Goal: Information Seeking & Learning: Learn about a topic

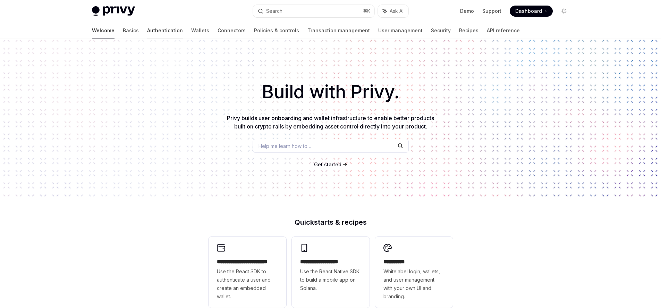
click at [147, 32] on link "Authentication" at bounding box center [165, 30] width 36 height 17
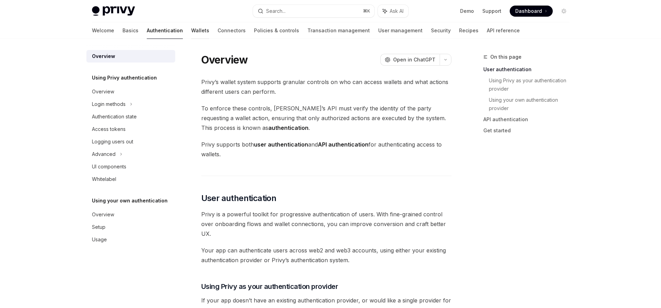
click at [191, 31] on link "Wallets" at bounding box center [200, 30] width 18 height 17
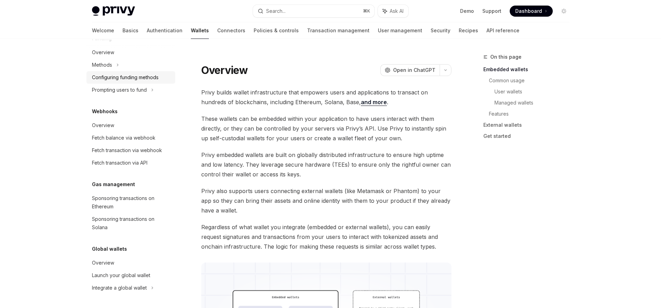
scroll to position [207, 0]
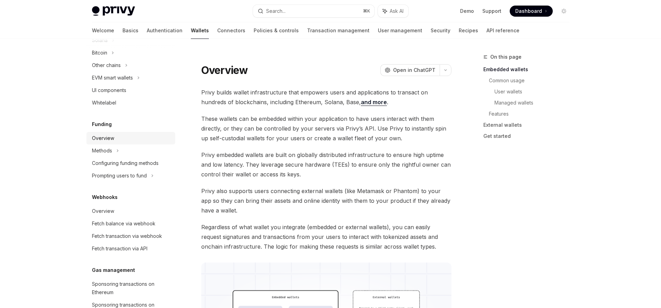
click at [114, 136] on div "Overview" at bounding box center [131, 138] width 79 height 8
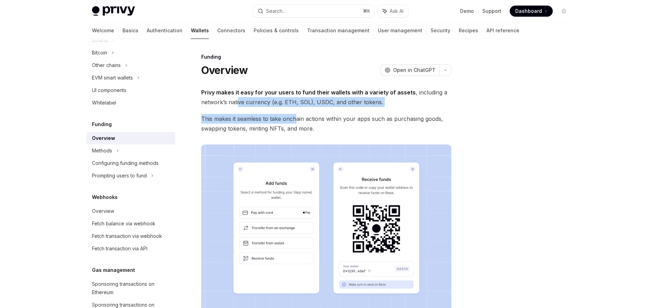
drag, startPoint x: 238, startPoint y: 103, endPoint x: 295, endPoint y: 121, distance: 59.1
click at [295, 121] on div "Privy makes it easy for your users to fund their wallets with a variety of asse…" at bounding box center [326, 264] width 250 height 354
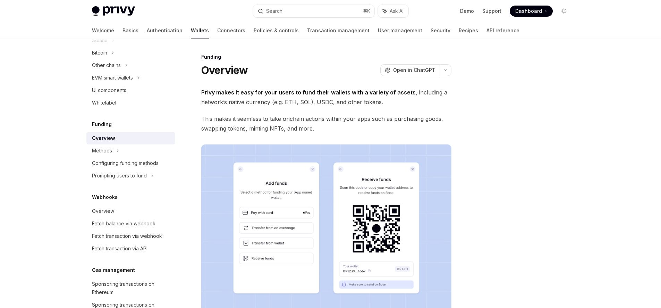
click at [293, 124] on span "This makes it seamless to take onchain actions within your apps such as purchas…" at bounding box center [326, 123] width 250 height 19
click at [292, 124] on span "This makes it seamless to take onchain actions within your apps such as purchas…" at bounding box center [326, 123] width 250 height 19
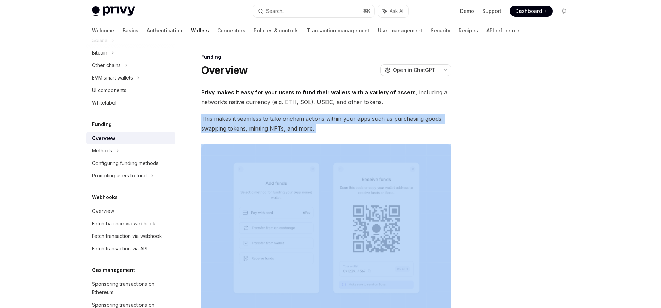
click at [292, 124] on span "This makes it seamless to take onchain actions within your apps such as purchas…" at bounding box center [326, 123] width 250 height 19
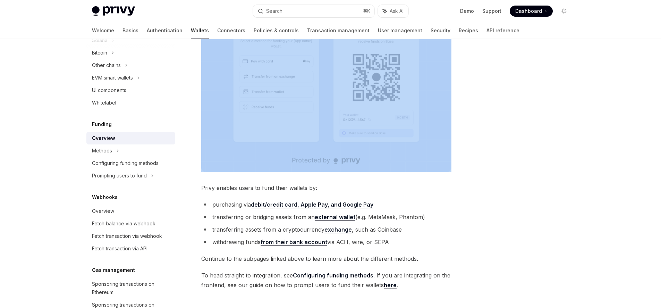
scroll to position [200, 0]
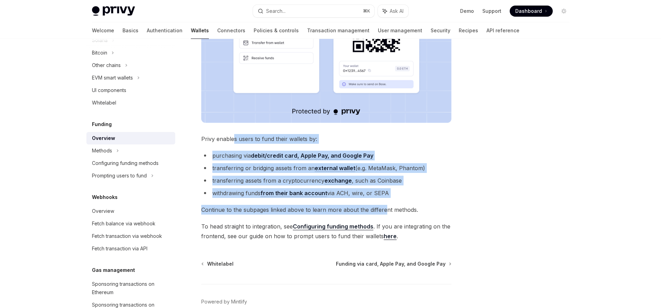
drag, startPoint x: 234, startPoint y: 137, endPoint x: 384, endPoint y: 210, distance: 166.4
click at [384, 210] on div "Privy makes it easy for your users to fund their wallets with a variety of asse…" at bounding box center [326, 64] width 250 height 354
click at [384, 210] on span "Continue to the subpages linked above to learn more about the different methods." at bounding box center [326, 210] width 250 height 10
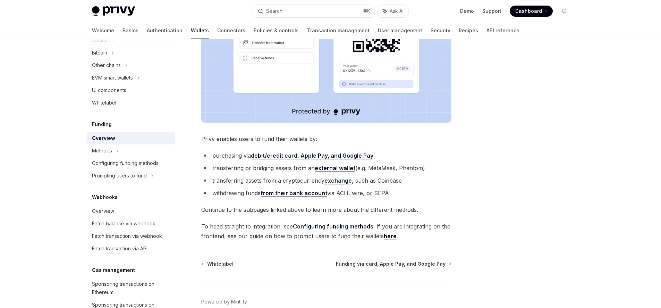
click at [370, 208] on span "Continue to the subpages linked above to learn more about the different methods." at bounding box center [326, 210] width 250 height 10
click at [386, 236] on link "here" at bounding box center [390, 235] width 13 height 7
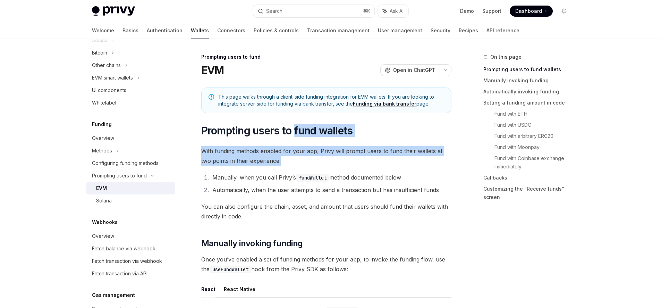
drag, startPoint x: 304, startPoint y: 135, endPoint x: 341, endPoint y: 156, distance: 43.1
click at [341, 156] on span "With funding methods enabled for your app, Privy will prompt users to fund thei…" at bounding box center [326, 155] width 250 height 19
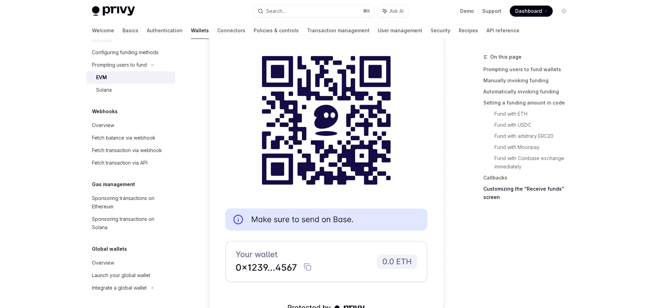
scroll to position [168, 0]
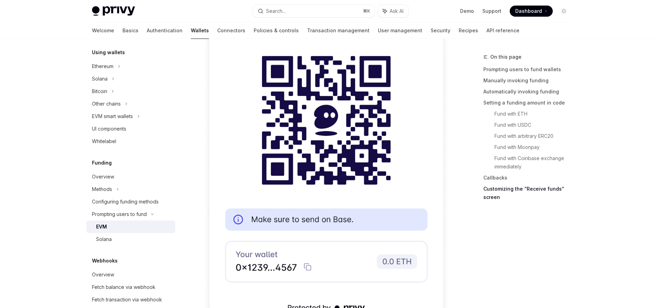
click at [136, 177] on div "Overview" at bounding box center [131, 176] width 79 height 8
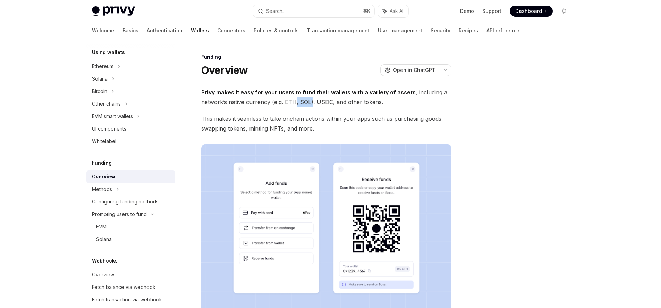
drag, startPoint x: 308, startPoint y: 104, endPoint x: 198, endPoint y: 166, distance: 126.2
click at [307, 112] on div "Privy makes it easy for your users to fund their wallets with a variety of asse…" at bounding box center [326, 264] width 250 height 354
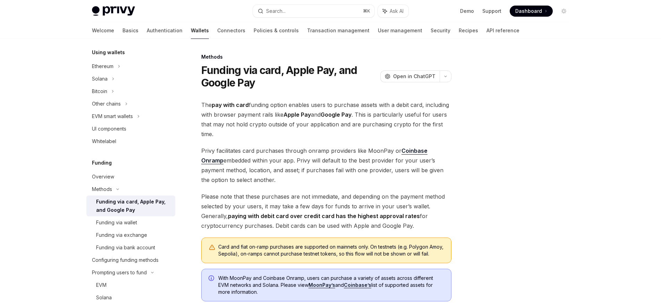
scroll to position [160, 0]
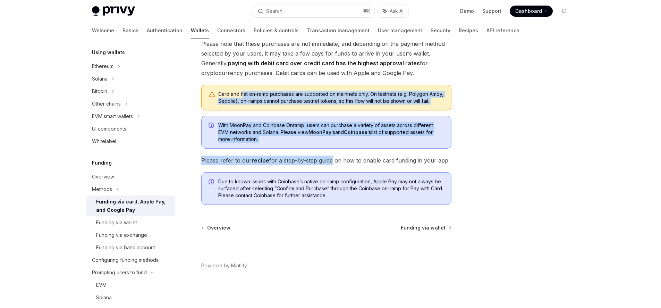
drag, startPoint x: 242, startPoint y: 84, endPoint x: 331, endPoint y: 161, distance: 117.6
click at [331, 161] on div "The pay with card funding option enables users to purchase assets with a debit …" at bounding box center [326, 75] width 250 height 257
click at [331, 161] on span "Please refer to our recipe for a step-by-[PERSON_NAME] on how to enable card fu…" at bounding box center [326, 160] width 250 height 10
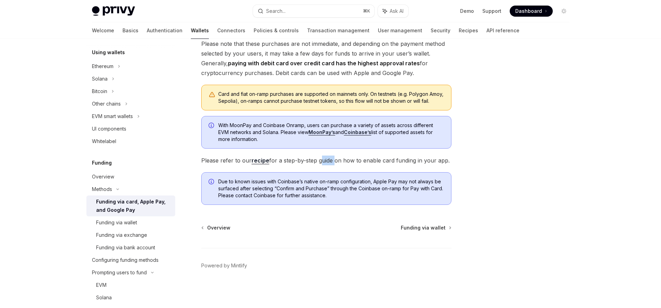
click at [331, 161] on span "Please refer to our recipe for a step-by-[PERSON_NAME] on how to enable card fu…" at bounding box center [326, 160] width 250 height 10
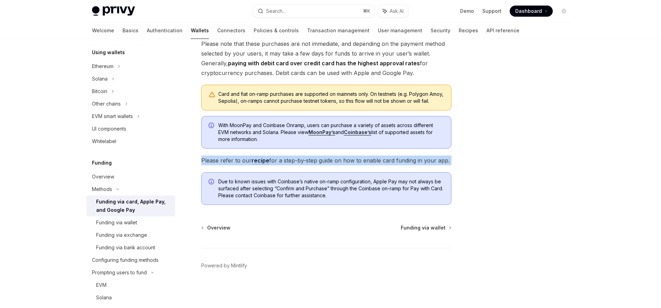
click at [331, 161] on span "Please refer to our recipe for a step-by-[PERSON_NAME] on how to enable card fu…" at bounding box center [326, 160] width 250 height 10
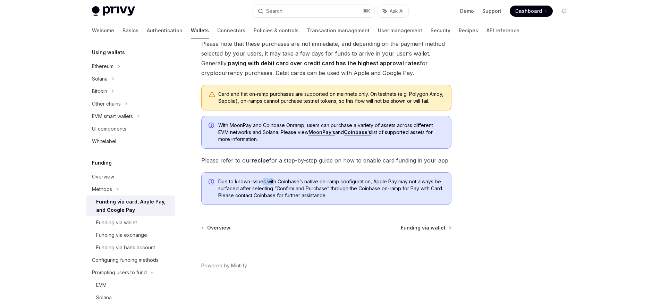
drag, startPoint x: 263, startPoint y: 181, endPoint x: 274, endPoint y: 181, distance: 10.8
click at [274, 181] on span "Due to known issues with Coinbase’s native on-ramp configuration, Apple Pay may…" at bounding box center [331, 188] width 226 height 21
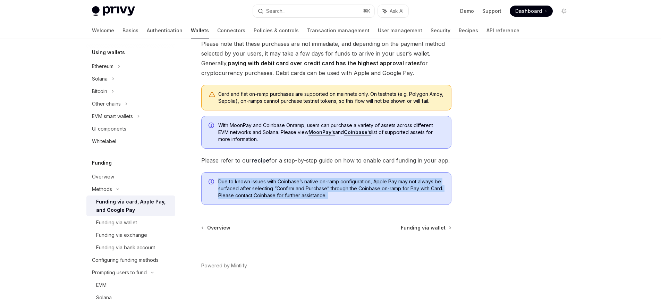
click at [274, 181] on span "Due to known issues with Coinbase’s native on-ramp configuration, Apple Pay may…" at bounding box center [331, 188] width 226 height 21
click at [261, 162] on link "recipe" at bounding box center [261, 160] width 18 height 7
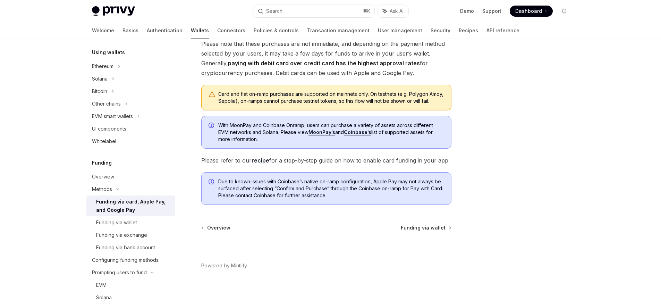
scroll to position [603, 0]
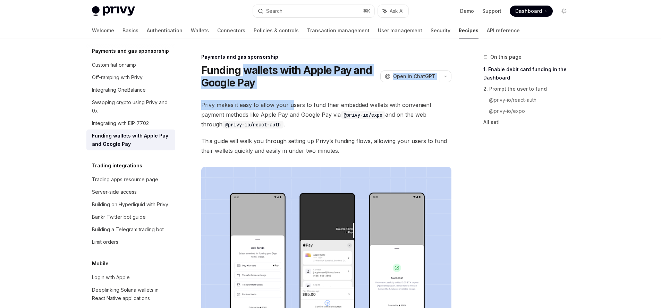
drag, startPoint x: 246, startPoint y: 74, endPoint x: 291, endPoint y: 108, distance: 56.2
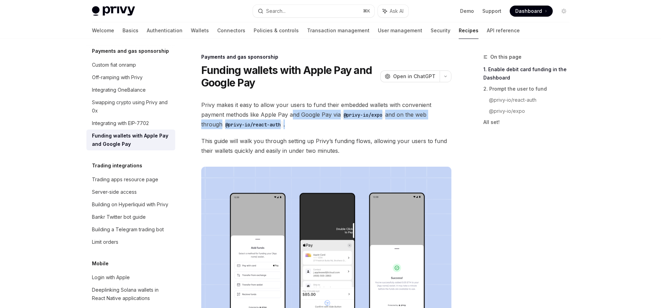
drag, startPoint x: 290, startPoint y: 110, endPoint x: 306, endPoint y: 126, distance: 22.6
click at [306, 126] on span "Privy makes it easy to allow your users to fund their embedded wallets with con…" at bounding box center [326, 114] width 250 height 29
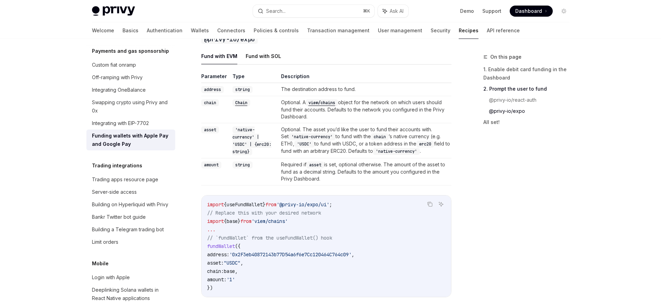
scroll to position [930, 0]
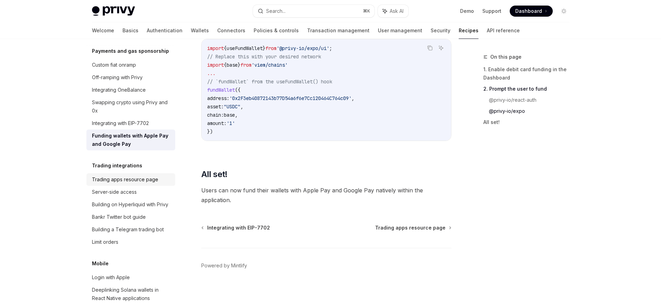
click at [157, 184] on div "Trading apps resource page" at bounding box center [131, 179] width 79 height 8
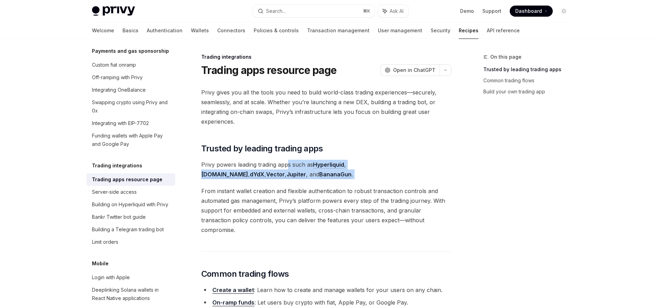
drag, startPoint x: 286, startPoint y: 161, endPoint x: 295, endPoint y: 182, distance: 22.9
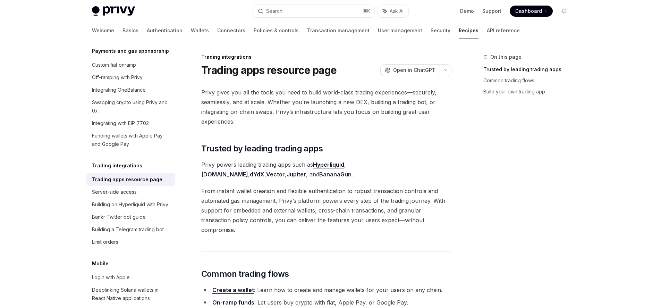
drag, startPoint x: 253, startPoint y: 165, endPoint x: 303, endPoint y: 169, distance: 50.1
click at [304, 169] on span "Privy powers leading trading apps such as Hyperliquid , [DOMAIN_NAME] , dYdX , …" at bounding box center [326, 169] width 250 height 19
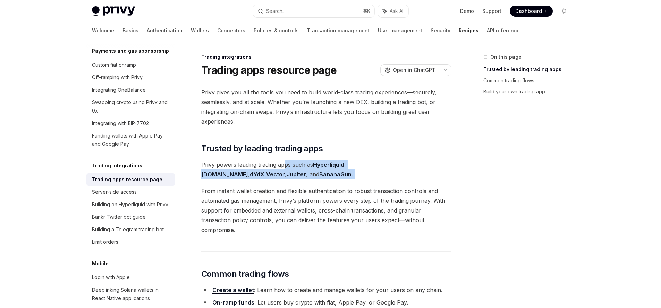
drag, startPoint x: 283, startPoint y: 162, endPoint x: 283, endPoint y: 184, distance: 22.6
drag, startPoint x: 253, startPoint y: 163, endPoint x: 287, endPoint y: 188, distance: 42.2
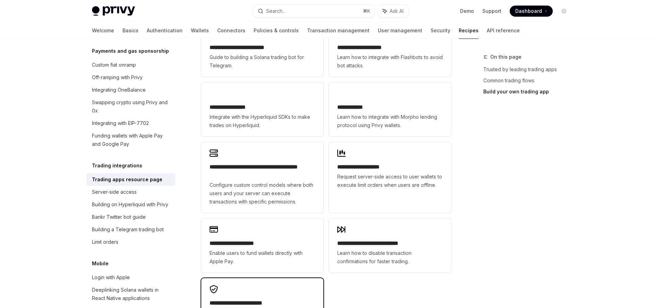
scroll to position [554, 0]
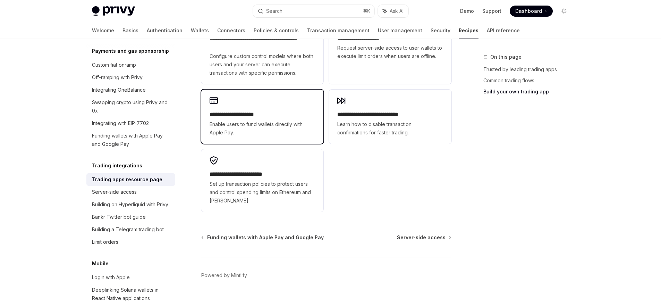
click at [267, 128] on div "**********" at bounding box center [262, 117] width 122 height 54
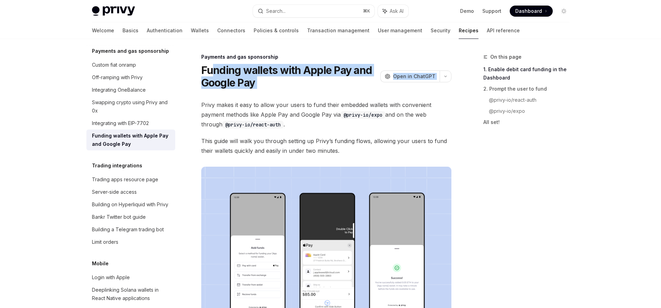
drag, startPoint x: 215, startPoint y: 71, endPoint x: 268, endPoint y: 92, distance: 57.2
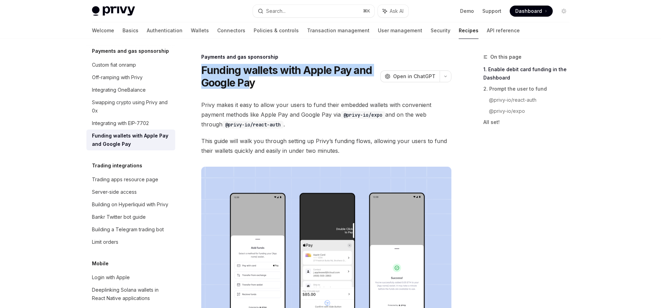
drag, startPoint x: 249, startPoint y: 79, endPoint x: 200, endPoint y: 75, distance: 49.5
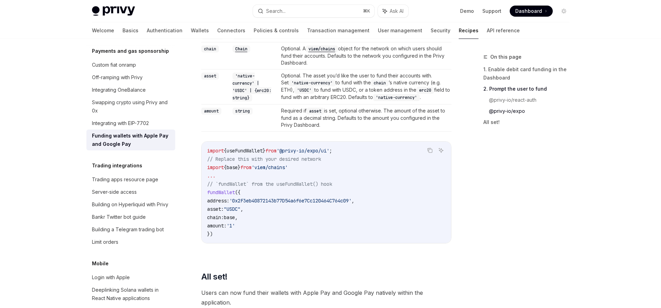
scroll to position [930, 0]
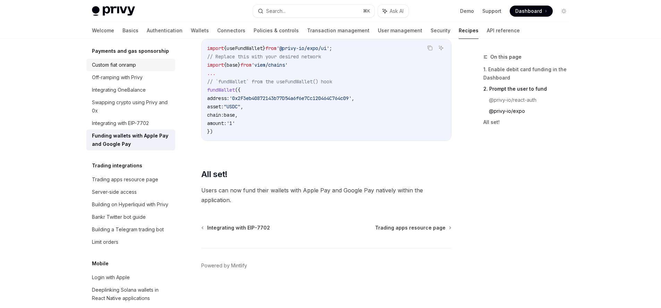
click at [123, 69] on div "Custom fiat onramp" at bounding box center [114, 65] width 44 height 8
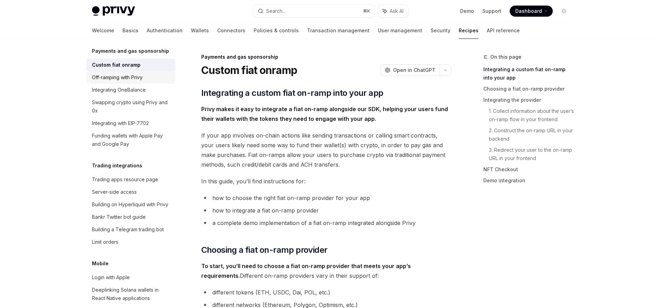
click at [129, 82] on div "Off-ramping with Privy" at bounding box center [117, 77] width 51 height 8
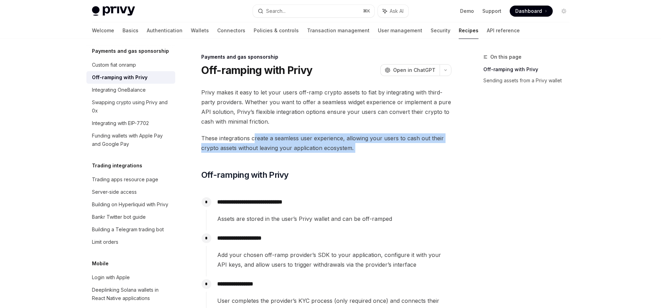
drag, startPoint x: 255, startPoint y: 141, endPoint x: 291, endPoint y: 161, distance: 40.8
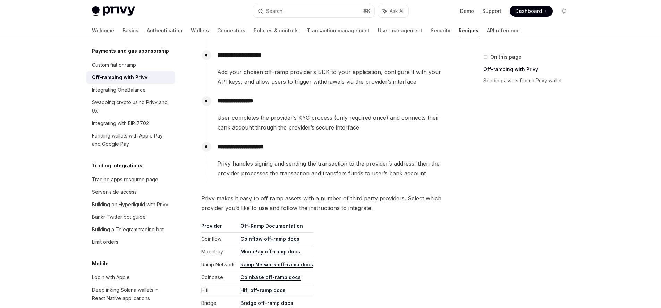
scroll to position [339, 0]
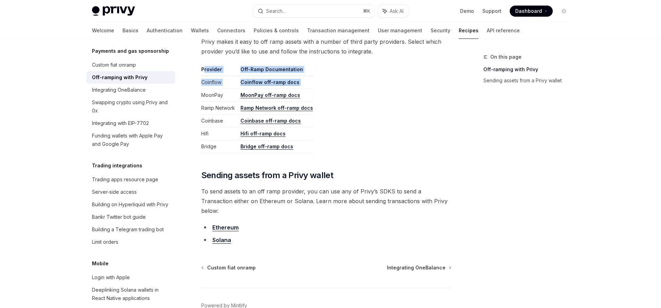
drag, startPoint x: 203, startPoint y: 71, endPoint x: 223, endPoint y: 91, distance: 28.0
click at [223, 91] on table "Provider Off-Ramp Documentation Coinflow Coinflow off-ramp docs MoonPay MoonPay…" at bounding box center [326, 109] width 250 height 87
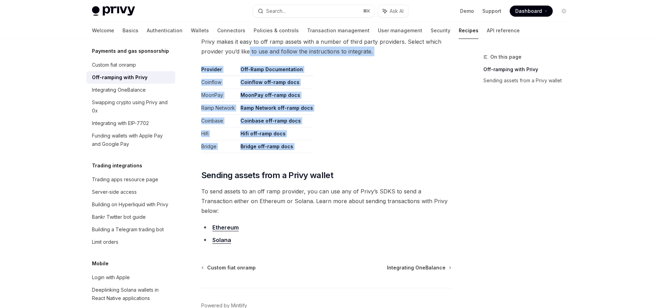
drag, startPoint x: 255, startPoint y: 52, endPoint x: 340, endPoint y: 169, distance: 144.2
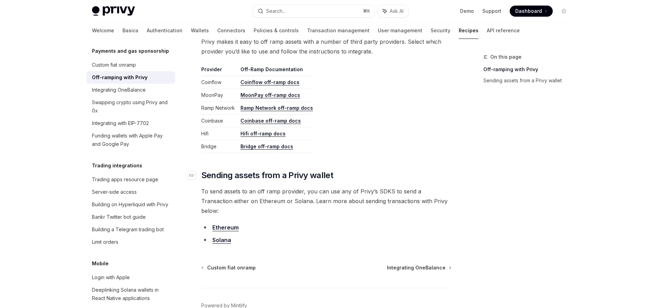
click at [270, 177] on span "Sending assets from a Privy wallet" at bounding box center [267, 175] width 132 height 11
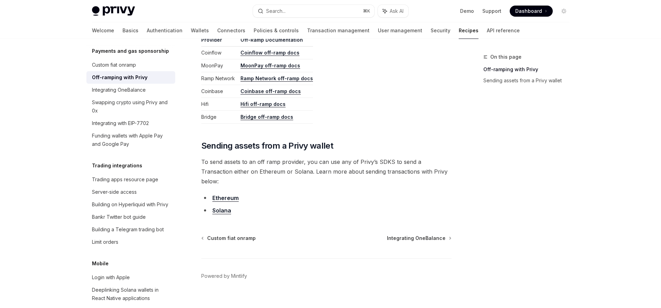
scroll to position [370, 0]
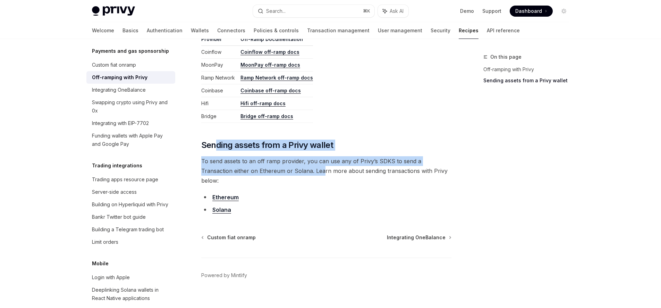
drag, startPoint x: 220, startPoint y: 147, endPoint x: 291, endPoint y: 171, distance: 75.2
click at [291, 171] on span "To send assets to an off ramp provider, you can use any of Privy’s SDKS to send…" at bounding box center [326, 170] width 250 height 29
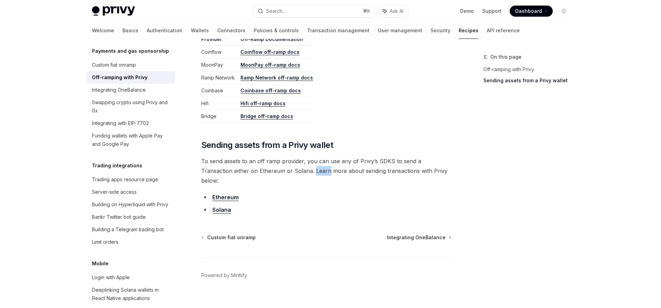
click at [291, 171] on span "To send assets to an off ramp provider, you can use any of Privy’s SDKS to send…" at bounding box center [326, 170] width 250 height 29
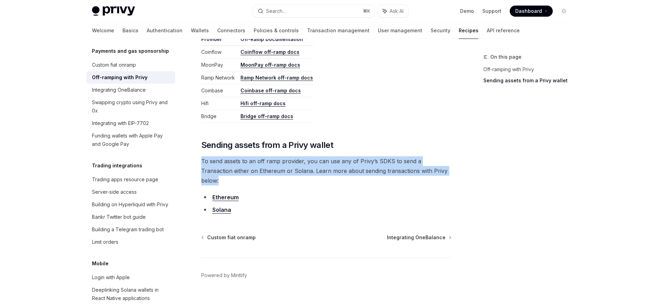
click at [291, 171] on span "To send assets to an off ramp provider, you can use any of Privy’s SDKS to send…" at bounding box center [326, 170] width 250 height 29
click at [274, 165] on span "To send assets to an off ramp provider, you can use any of Privy’s SDKS to send…" at bounding box center [326, 170] width 250 height 29
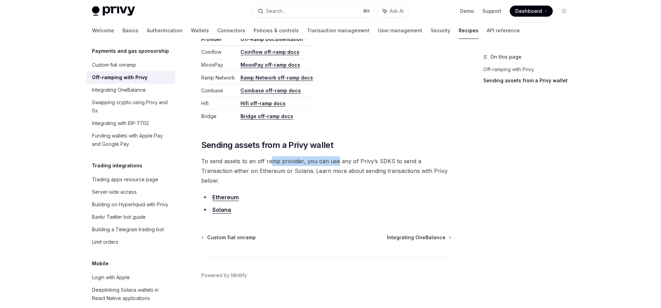
drag, startPoint x: 277, startPoint y: 159, endPoint x: 337, endPoint y: 164, distance: 60.7
click at [337, 164] on span "To send assets to an off ramp provider, you can use any of Privy’s SDKS to send…" at bounding box center [326, 170] width 250 height 29
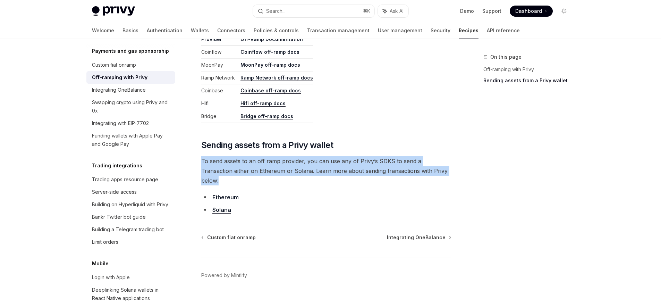
click at [337, 164] on span "To send assets to an off ramp provider, you can use any of Privy’s SDKS to send…" at bounding box center [326, 170] width 250 height 29
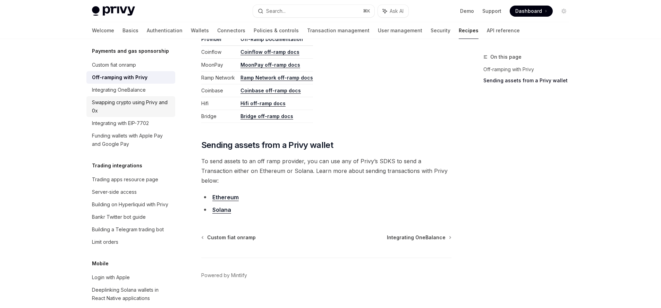
click at [114, 117] on link "Swapping crypto using Privy and 0x" at bounding box center [130, 106] width 89 height 21
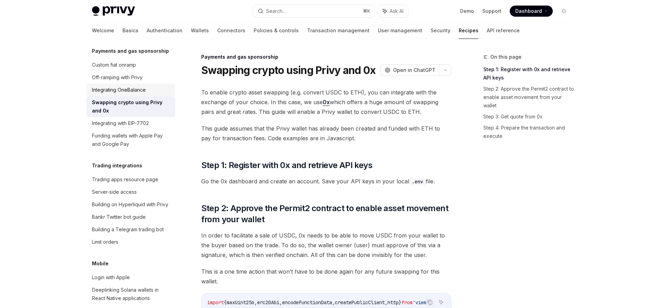
click at [117, 94] on div "Integrating OneBalance" at bounding box center [119, 90] width 54 height 8
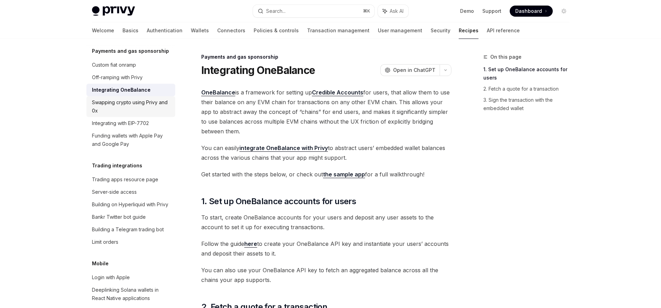
click at [118, 115] on div "Swapping crypto using Privy and 0x" at bounding box center [131, 106] width 79 height 17
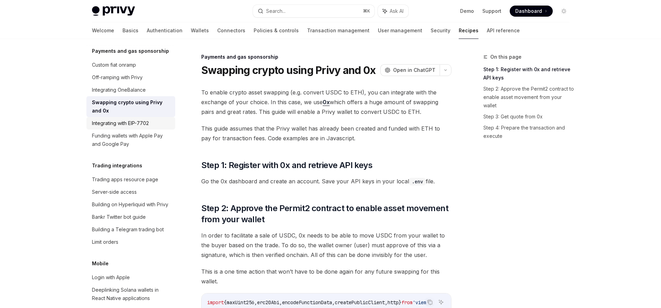
click at [118, 129] on link "Integrating with EIP-7702" at bounding box center [130, 123] width 89 height 12
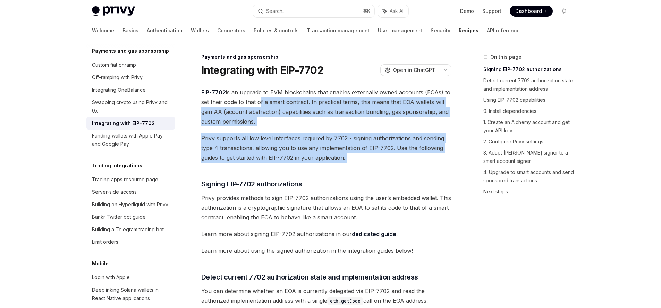
drag, startPoint x: 262, startPoint y: 104, endPoint x: 378, endPoint y: 164, distance: 131.0
click at [116, 148] on div "Funding wallets with Apple Pay and Google Pay" at bounding box center [131, 140] width 79 height 17
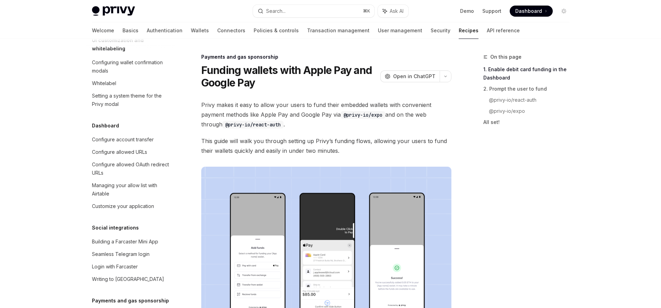
scroll to position [358, 0]
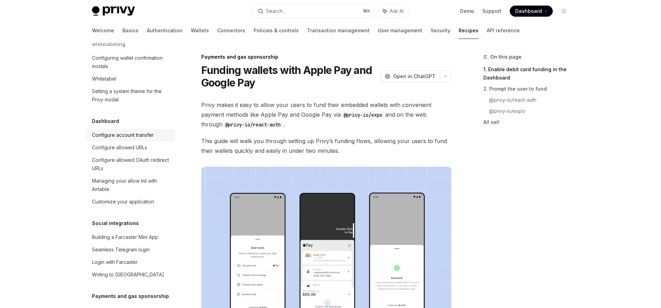
click at [139, 139] on div "Configure account transfer" at bounding box center [123, 135] width 62 height 8
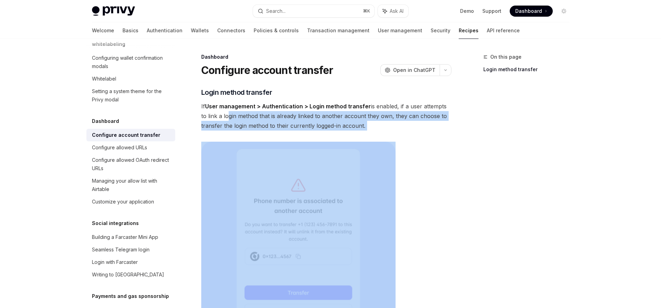
drag, startPoint x: 227, startPoint y: 113, endPoint x: 331, endPoint y: 139, distance: 106.8
click at [331, 139] on div "​ Login method transfer If User management > Authentication > Login method tran…" at bounding box center [326, 261] width 250 height 349
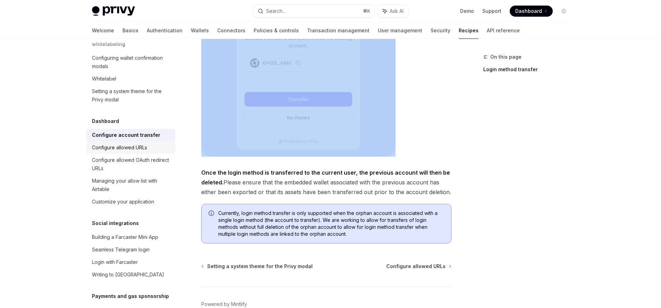
click at [124, 152] on div "Configure allowed URLs" at bounding box center [119, 147] width 55 height 8
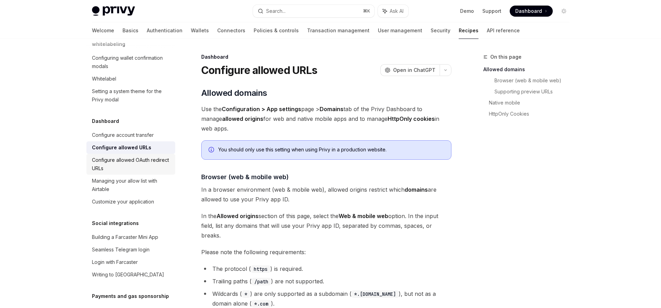
click at [134, 172] on div "Configure allowed OAuth redirect URLs" at bounding box center [131, 164] width 79 height 17
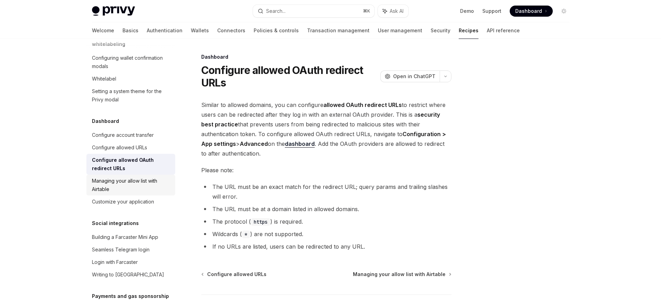
click at [136, 193] on div "Managing your allow list with Airtable" at bounding box center [131, 185] width 79 height 17
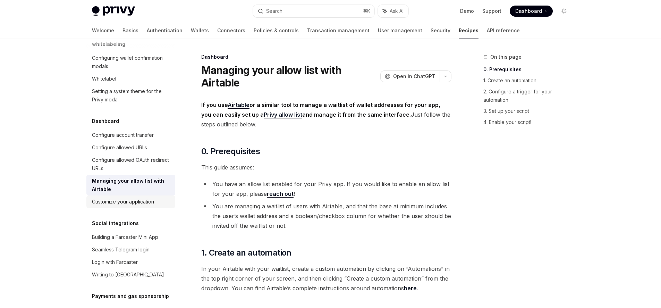
click at [134, 206] on div "Customize your application" at bounding box center [123, 201] width 62 height 8
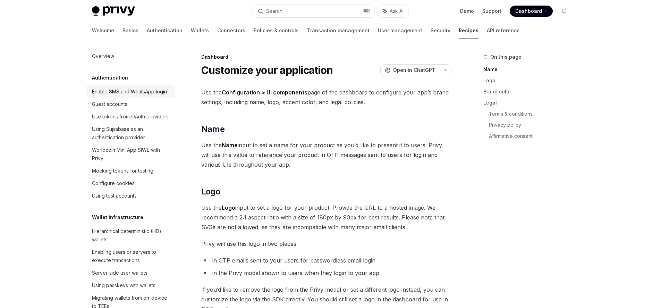
click at [136, 96] on div "Enable SMS and WhatsApp login" at bounding box center [129, 91] width 75 height 8
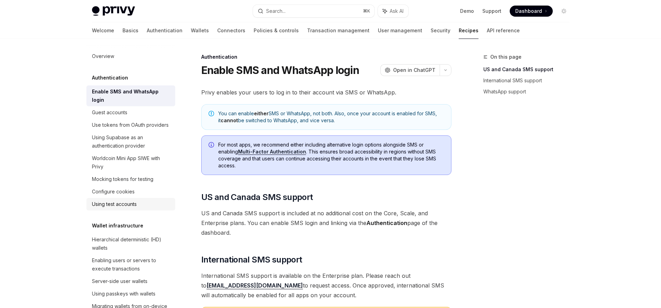
click at [143, 208] on div "Using test accounts" at bounding box center [131, 204] width 79 height 8
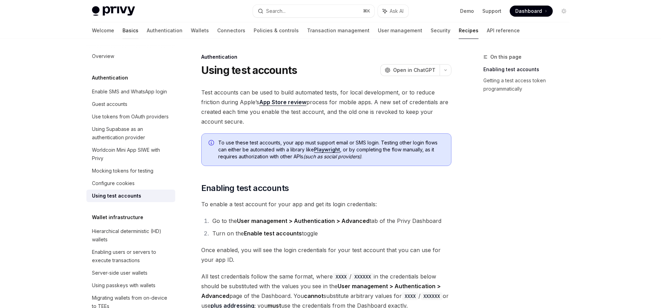
click at [122, 32] on link "Basics" at bounding box center [130, 30] width 16 height 17
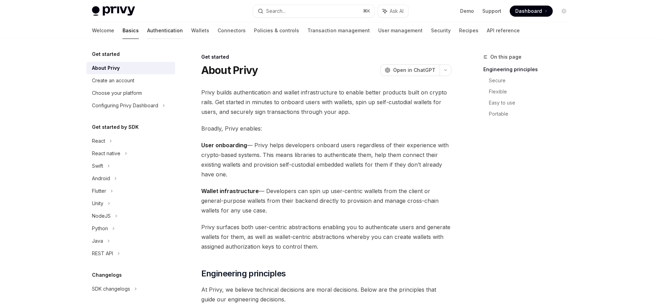
click at [147, 31] on link "Authentication" at bounding box center [165, 30] width 36 height 17
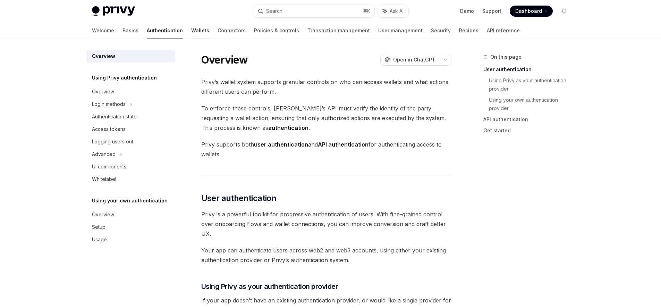
click at [191, 32] on link "Wallets" at bounding box center [200, 30] width 18 height 17
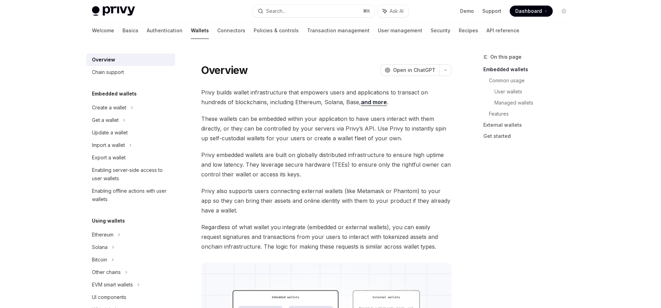
click at [523, 10] on span "Dashboard" at bounding box center [528, 11] width 27 height 7
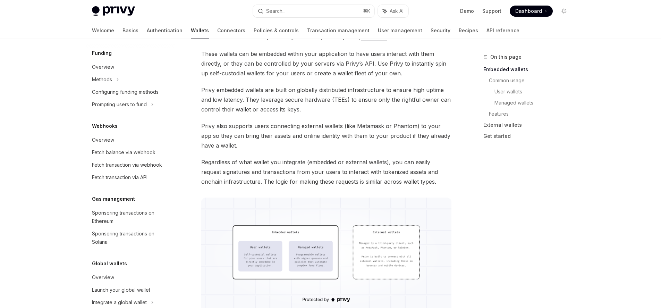
scroll to position [142, 0]
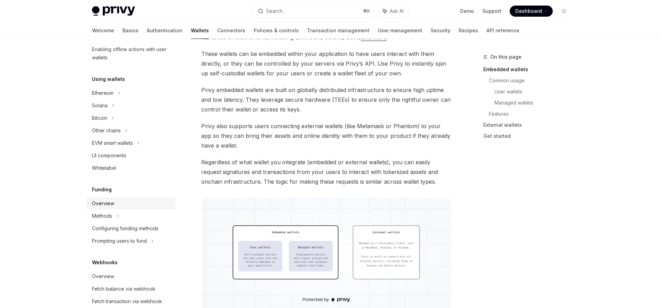
click at [143, 202] on div "Overview" at bounding box center [131, 203] width 79 height 8
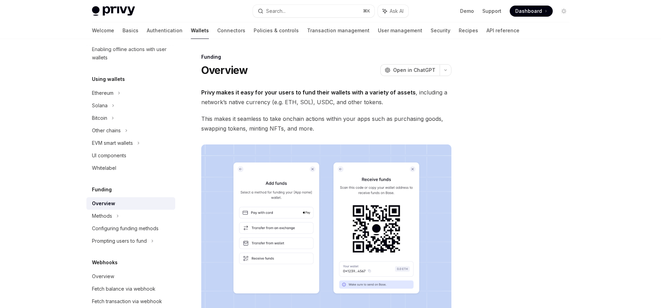
type textarea "*"
click at [472, 12] on link "Demo" at bounding box center [467, 11] width 14 height 7
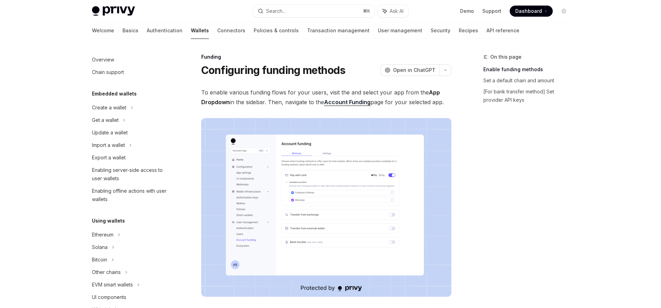
scroll to position [197, 0]
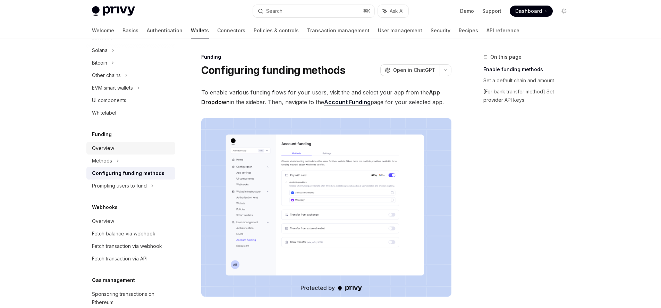
click at [112, 151] on div "Overview" at bounding box center [103, 148] width 22 height 8
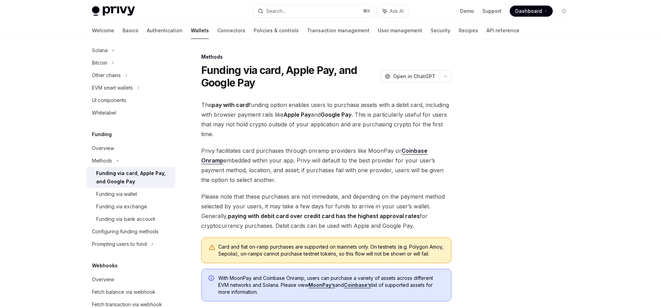
scroll to position [160, 0]
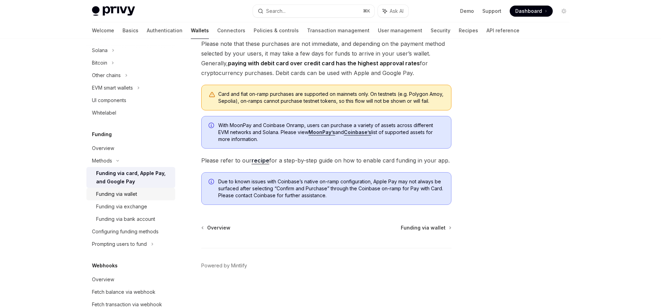
click at [109, 195] on div "Funding via wallet" at bounding box center [116, 194] width 41 height 8
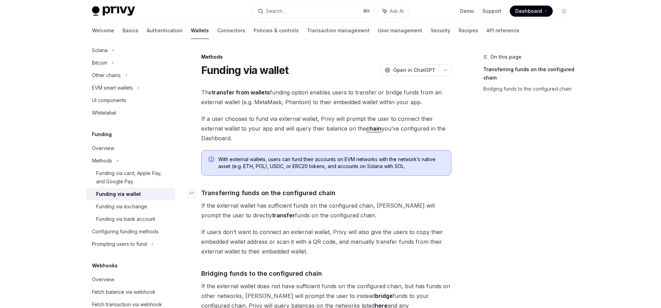
scroll to position [194, 0]
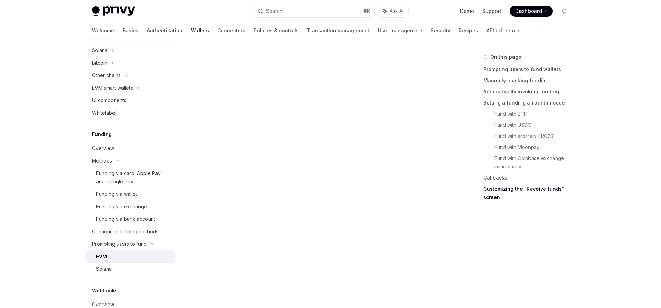
scroll to position [2285, 0]
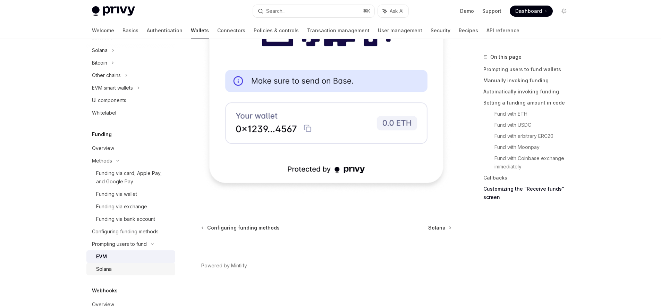
click at [136, 264] on link "Solana" at bounding box center [130, 269] width 89 height 12
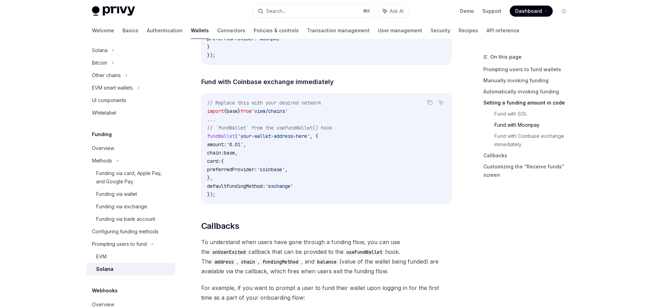
scroll to position [1110, 0]
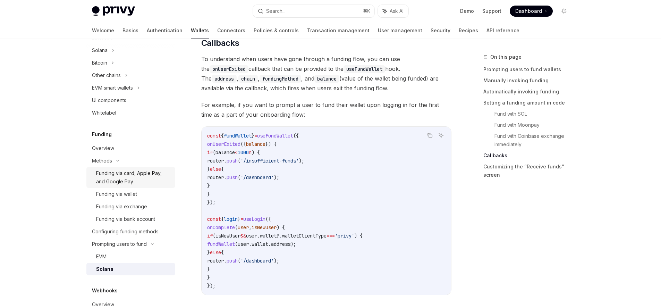
click at [125, 178] on div "Funding via card, Apple Pay, and Google Pay" at bounding box center [133, 177] width 75 height 17
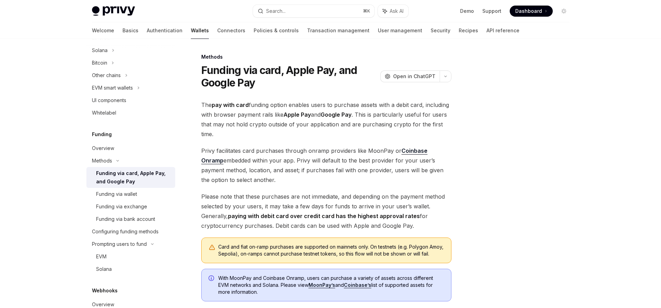
scroll to position [160, 0]
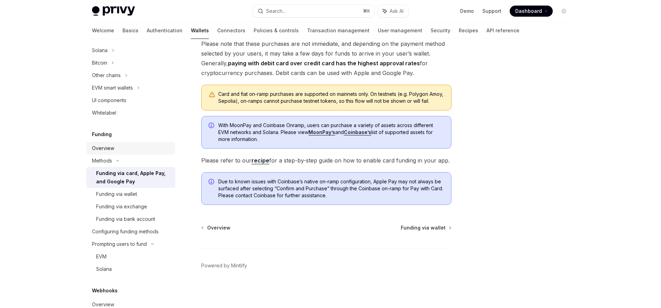
click at [97, 152] on link "Overview" at bounding box center [130, 148] width 89 height 12
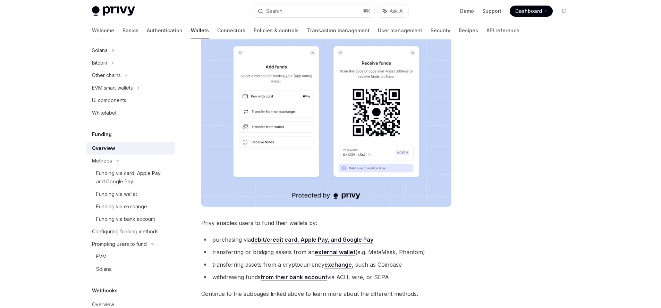
scroll to position [70, 0]
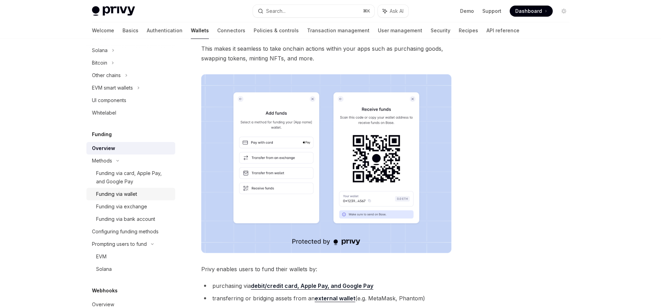
click at [135, 195] on div "Funding via wallet" at bounding box center [116, 194] width 41 height 8
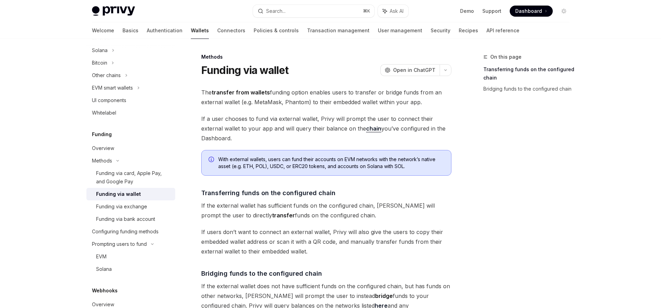
scroll to position [191, 0]
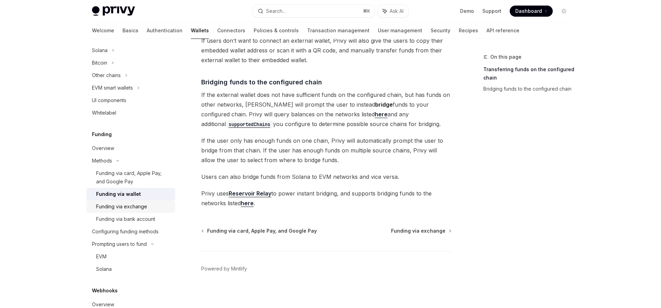
click at [143, 206] on div "Funding via exchange" at bounding box center [121, 206] width 51 height 8
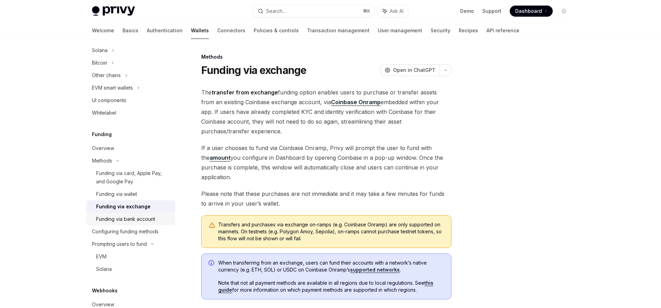
click at [147, 219] on div "Funding via bank account" at bounding box center [125, 219] width 59 height 8
type textarea "*"
